Goal: Task Accomplishment & Management: Manage account settings

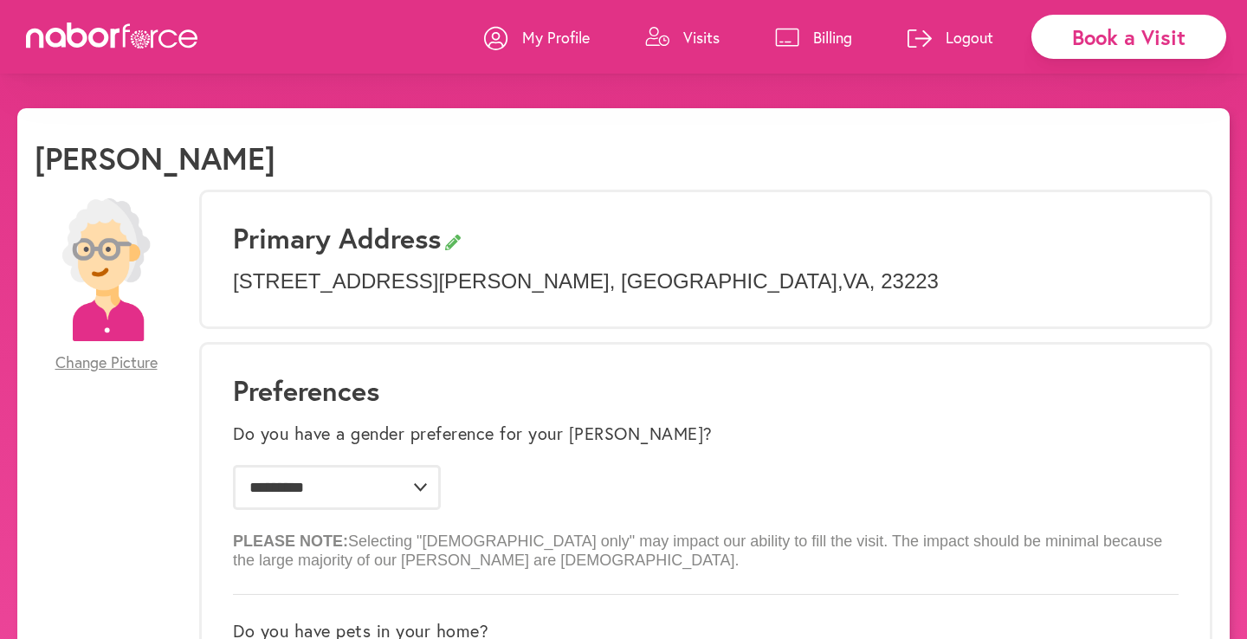
select select "*"
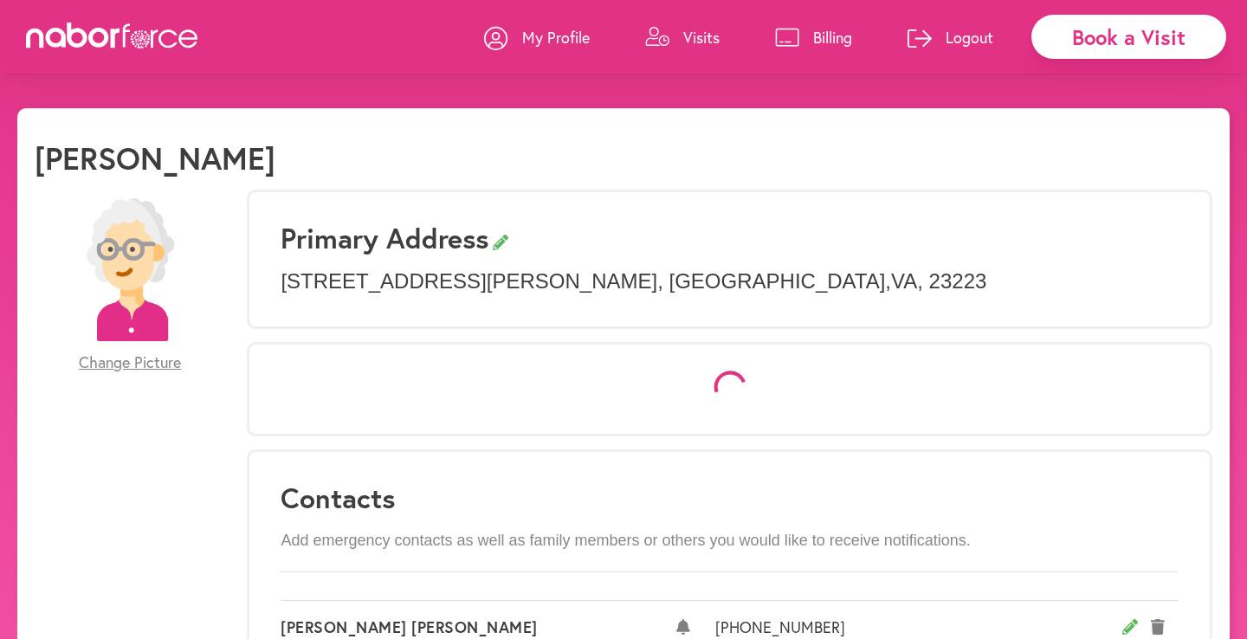
select select "*"
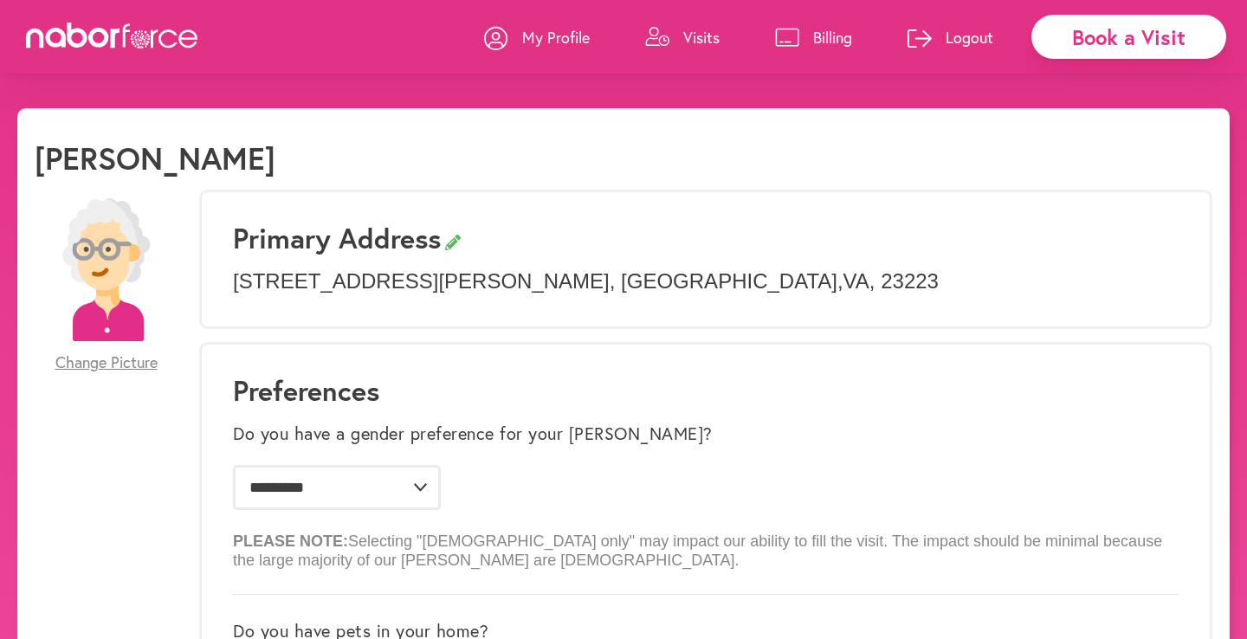
click at [696, 31] on p "Visits" at bounding box center [701, 37] width 36 height 21
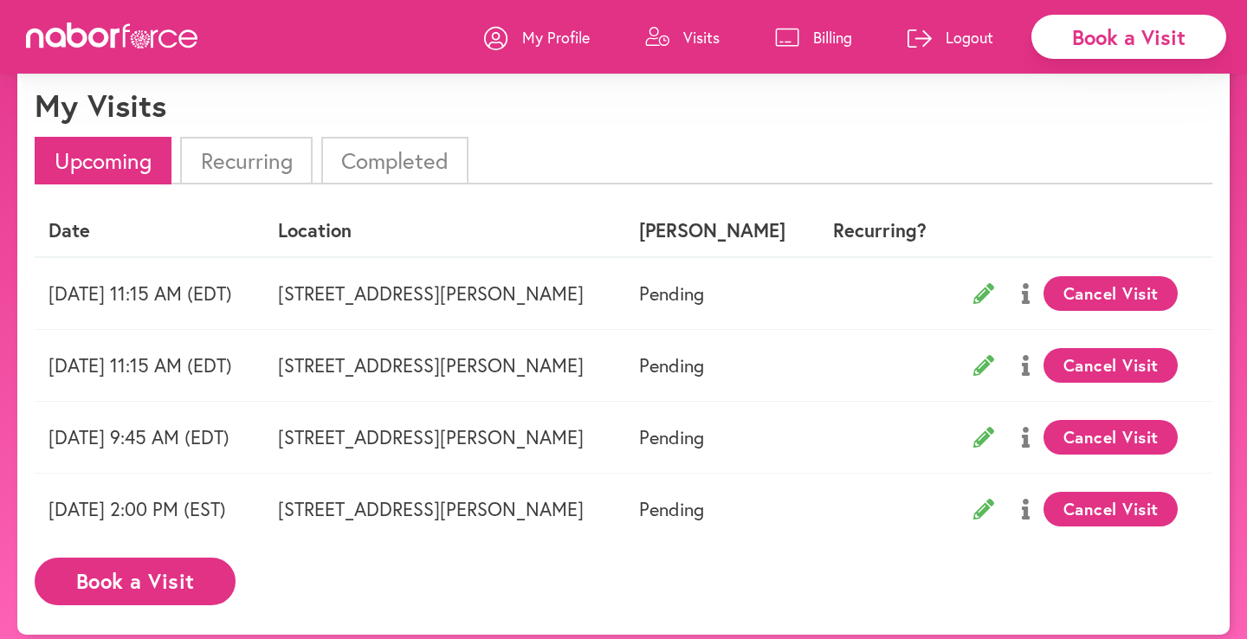
scroll to position [51, 0]
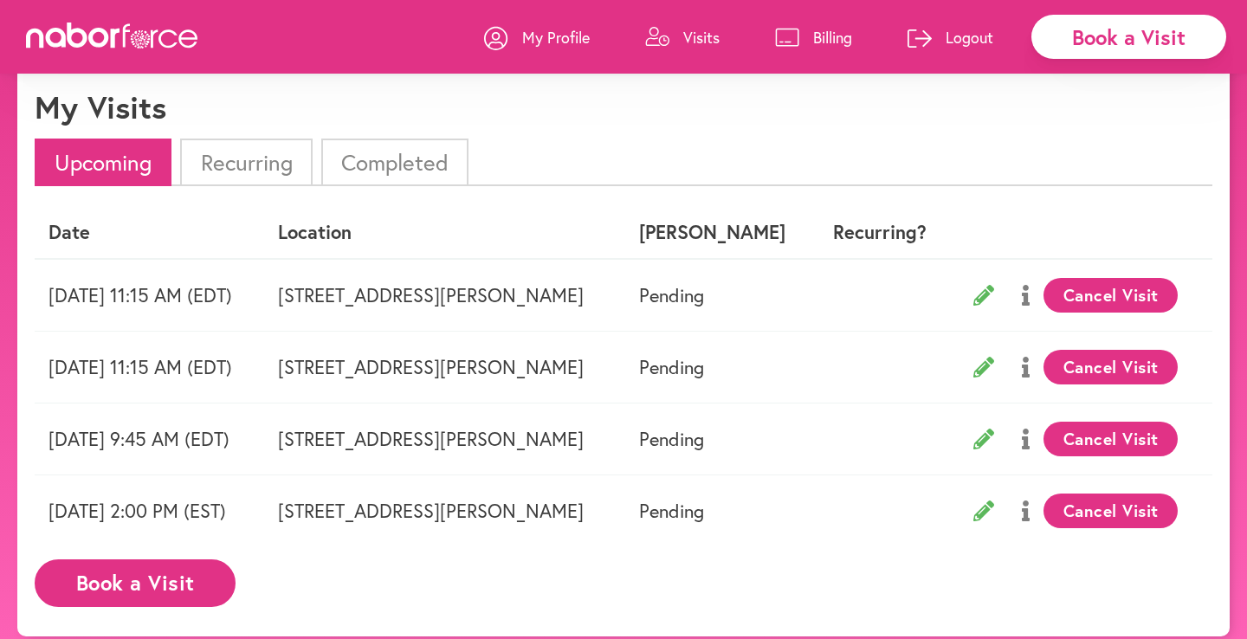
click at [558, 39] on p "My Profile" at bounding box center [556, 37] width 68 height 21
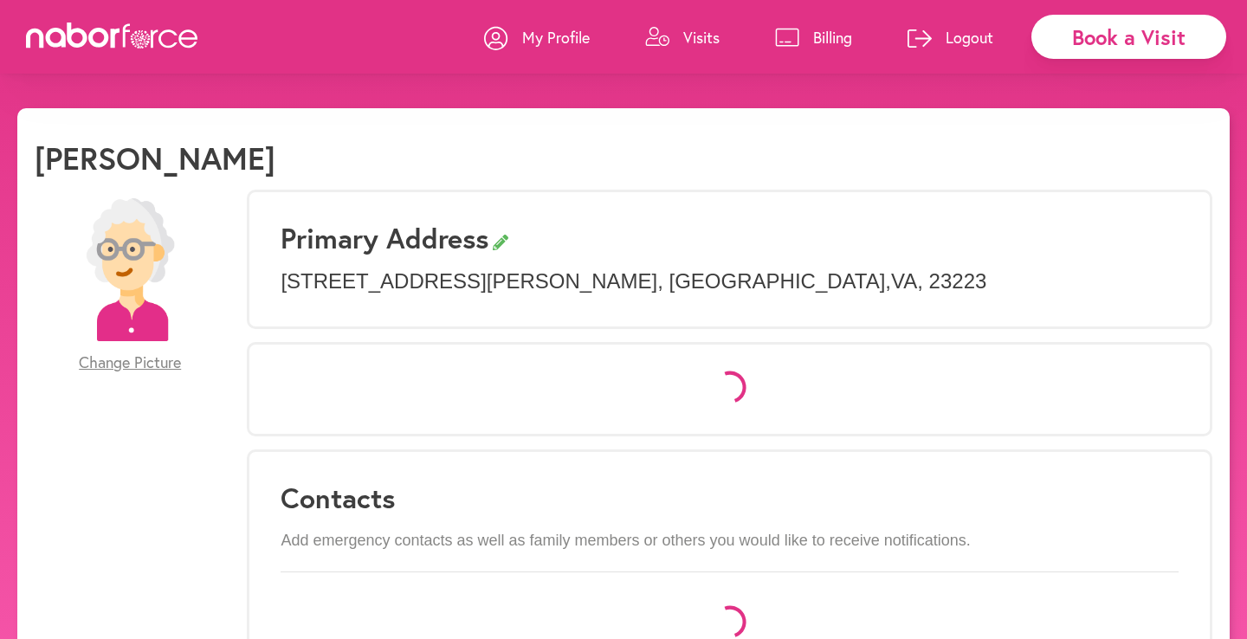
select select "*"
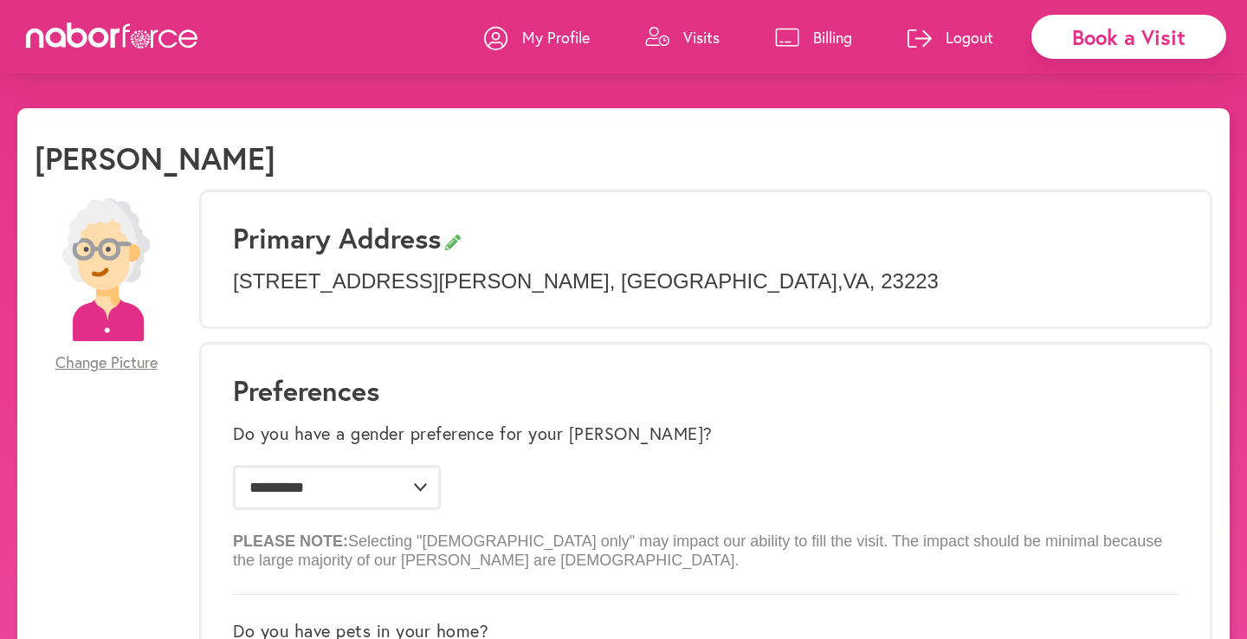
click at [91, 360] on span "Change Picture" at bounding box center [106, 362] width 102 height 19
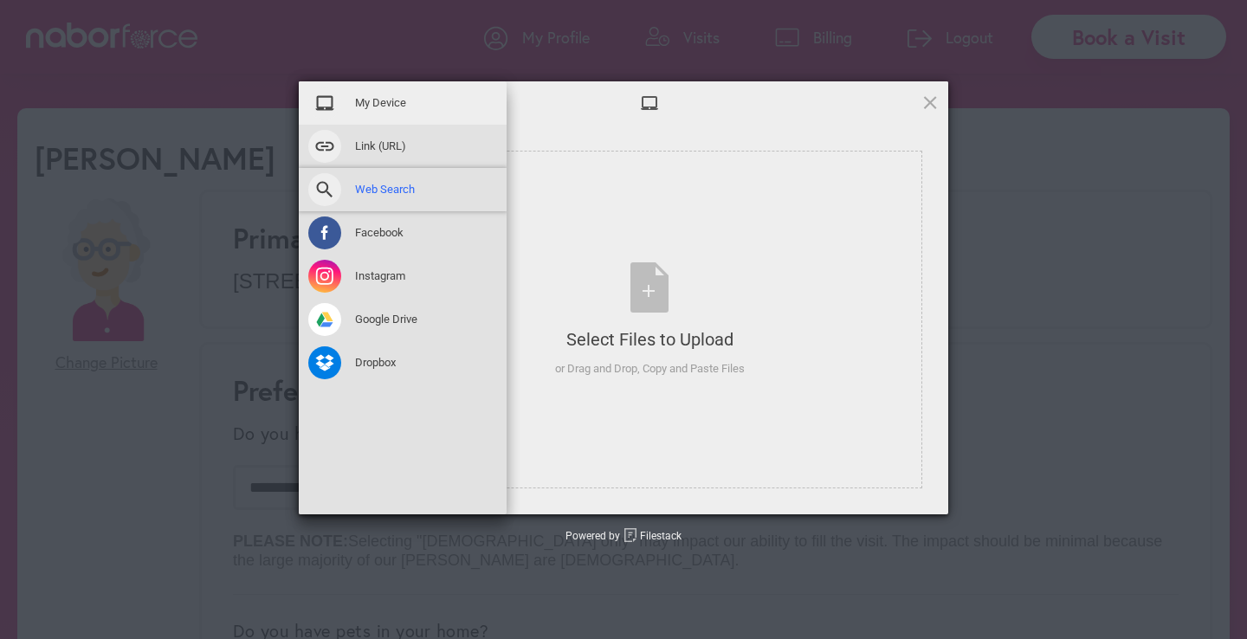
click at [375, 192] on span "Web Search" at bounding box center [385, 190] width 60 height 16
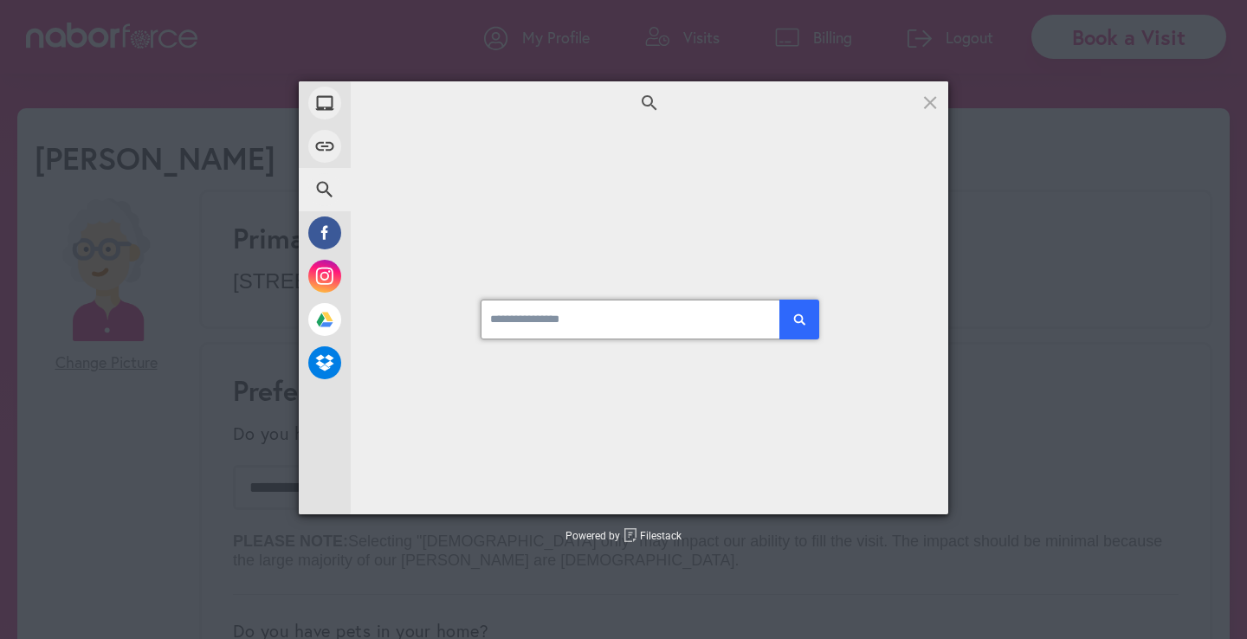
click at [547, 324] on input at bounding box center [650, 320] width 338 height 40
click at [799, 319] on button "submit" at bounding box center [799, 320] width 40 height 40
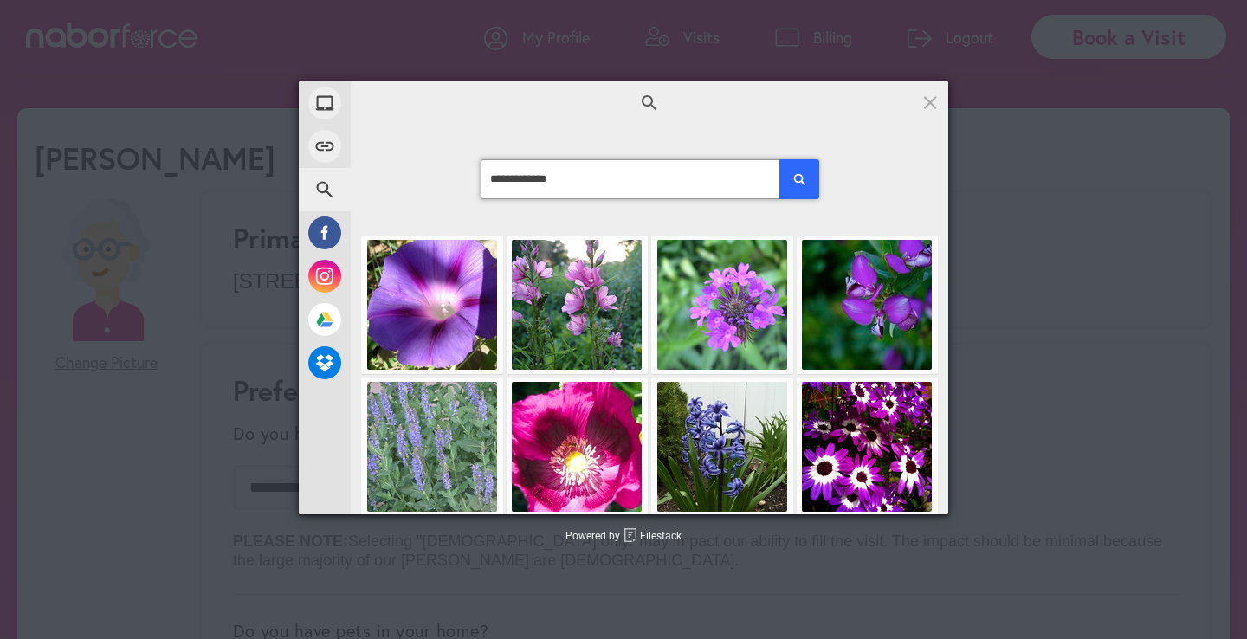
click at [523, 183] on input "**********" at bounding box center [650, 179] width 338 height 40
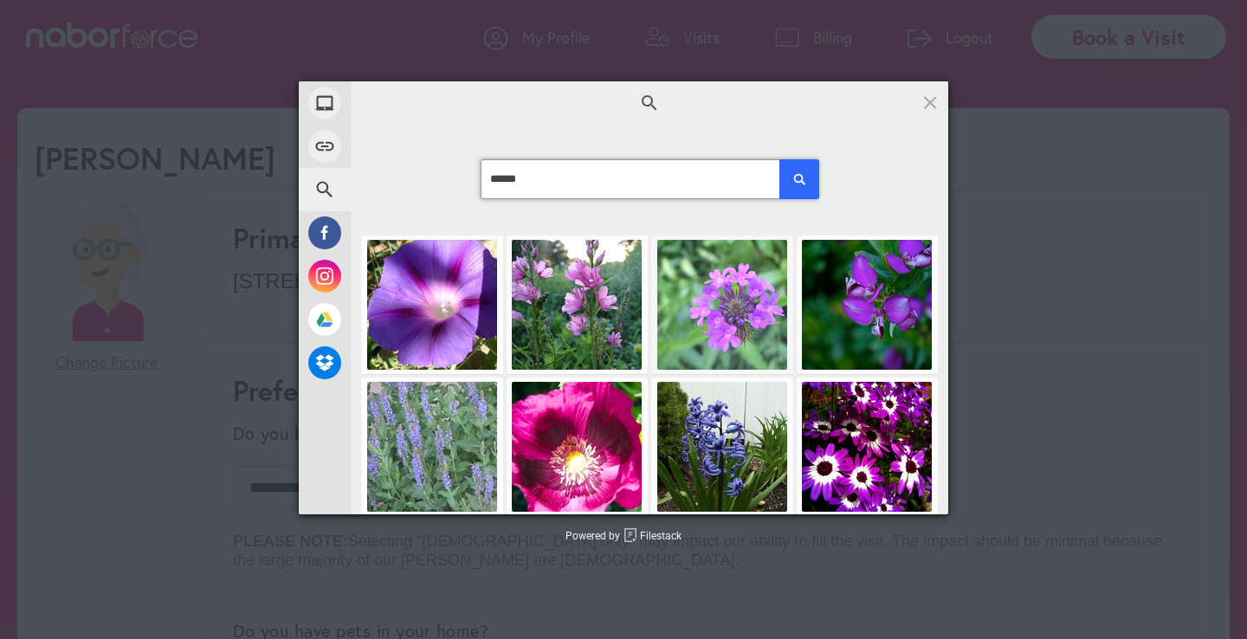
type input "******"
click at [799, 179] on button "submit" at bounding box center [799, 179] width 40 height 40
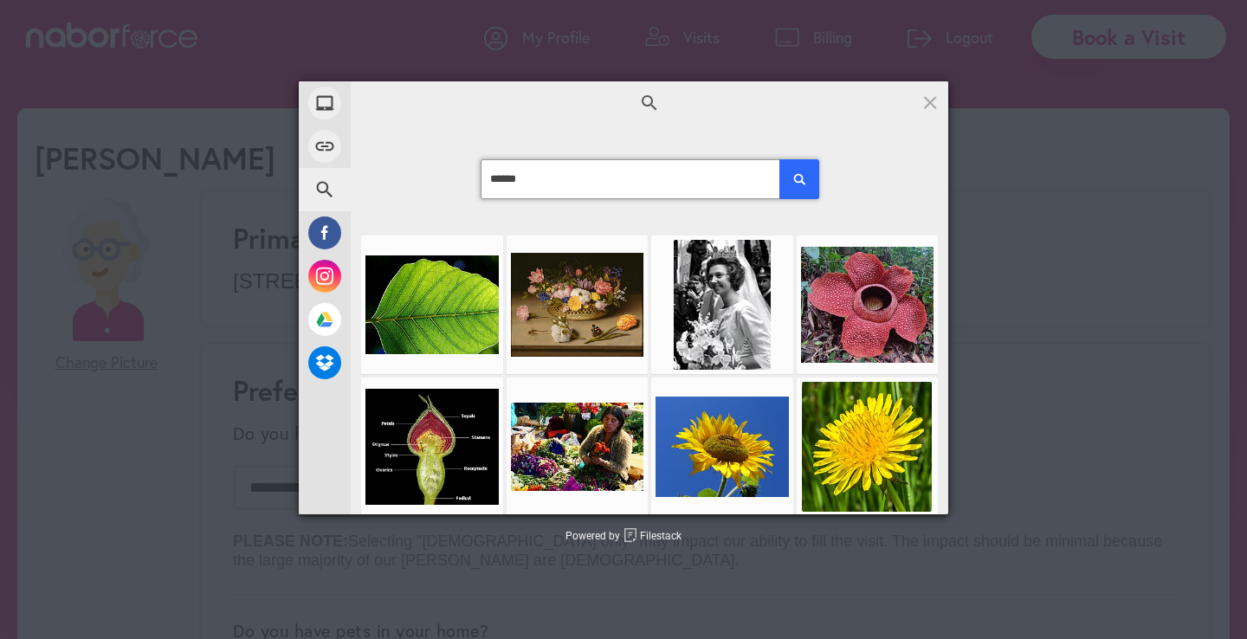
drag, startPoint x: 560, startPoint y: 181, endPoint x: 483, endPoint y: 181, distance: 77.1
click at [483, 181] on input "******" at bounding box center [650, 179] width 338 height 40
click at [933, 100] on span at bounding box center [929, 102] width 19 height 19
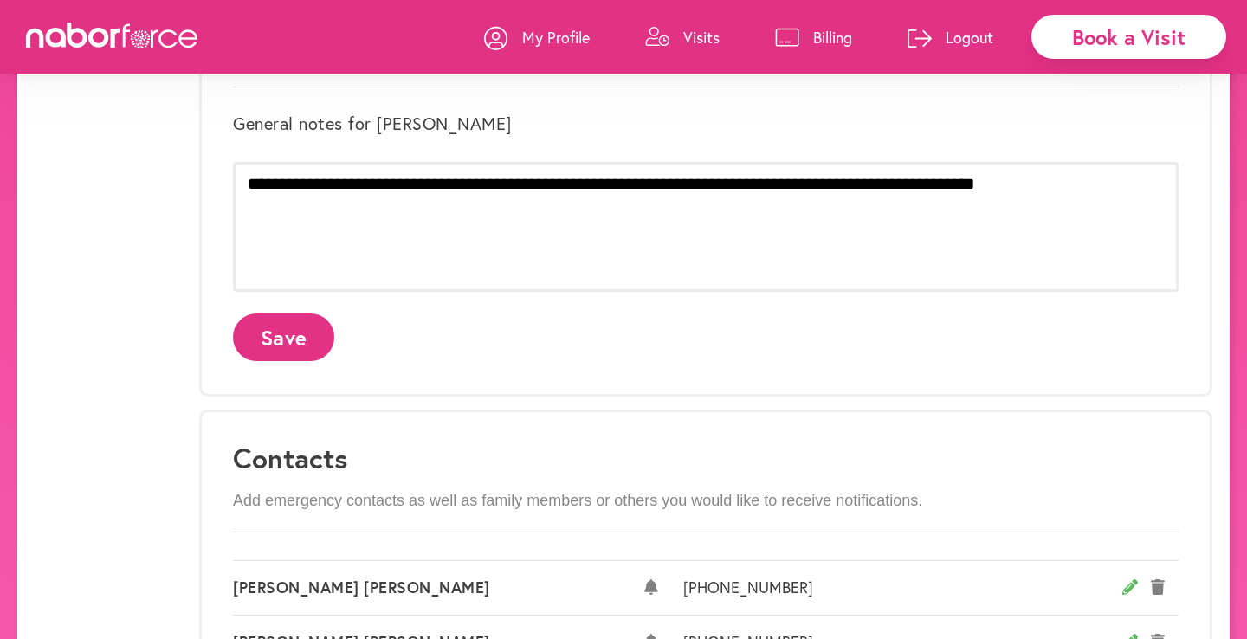
scroll to position [708, 0]
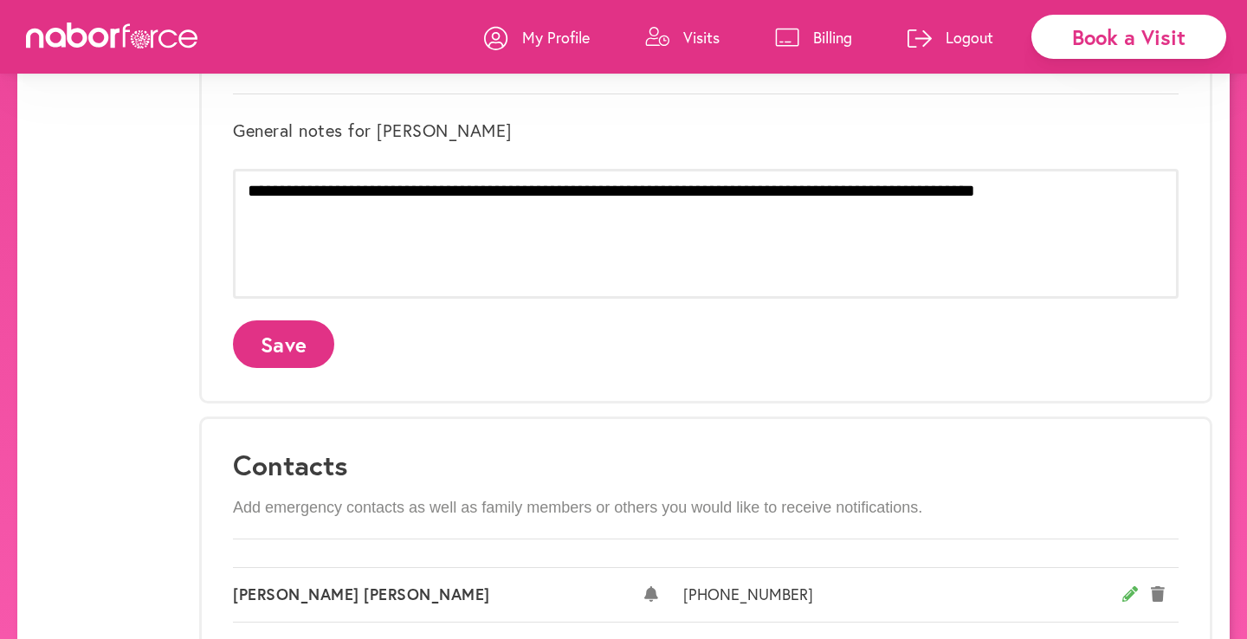
click at [287, 335] on button "Save" at bounding box center [283, 344] width 101 height 48
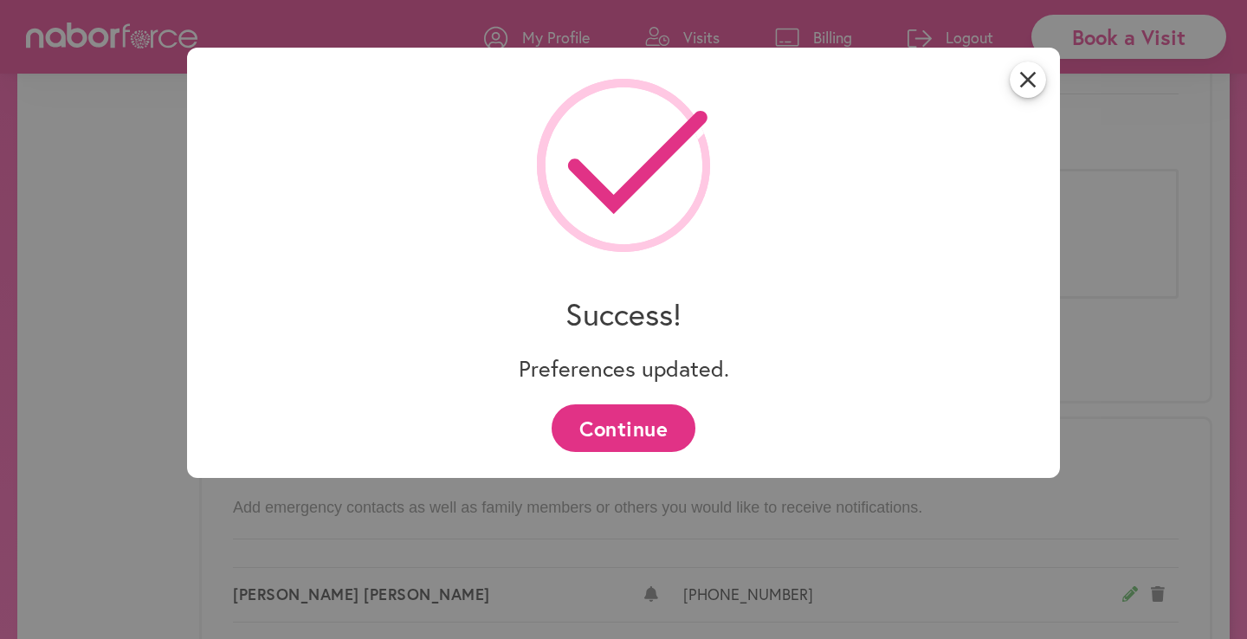
scroll to position [0, 0]
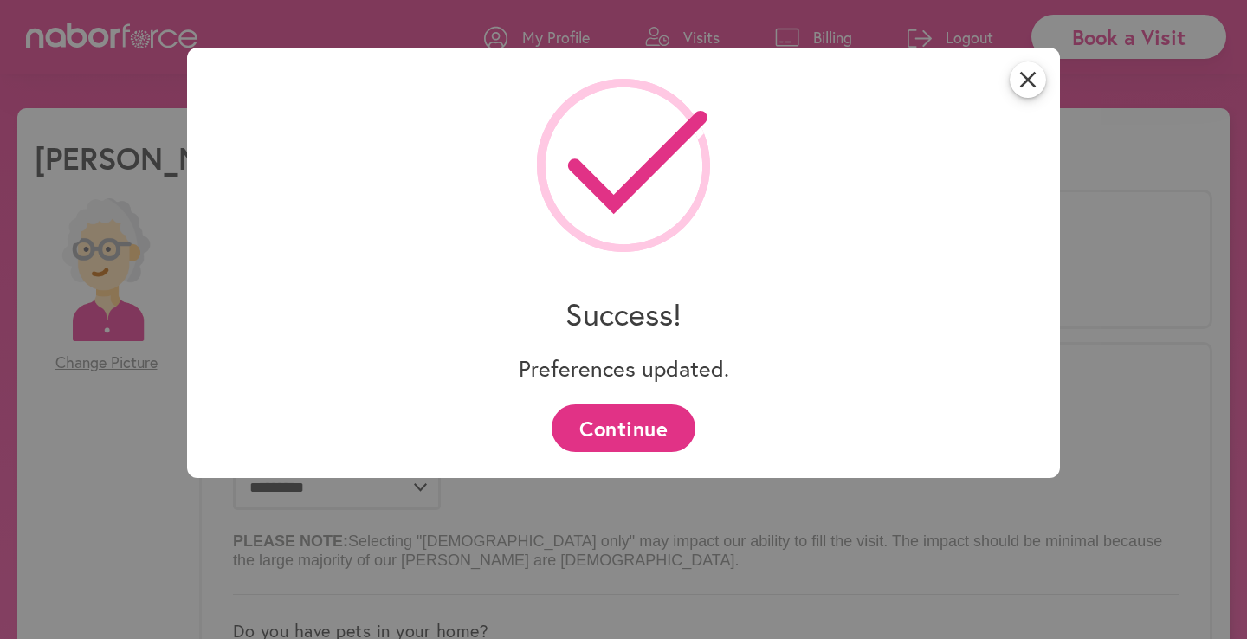
click at [629, 435] on button "Continue" at bounding box center [623, 428] width 143 height 48
